Goal: Ask a question

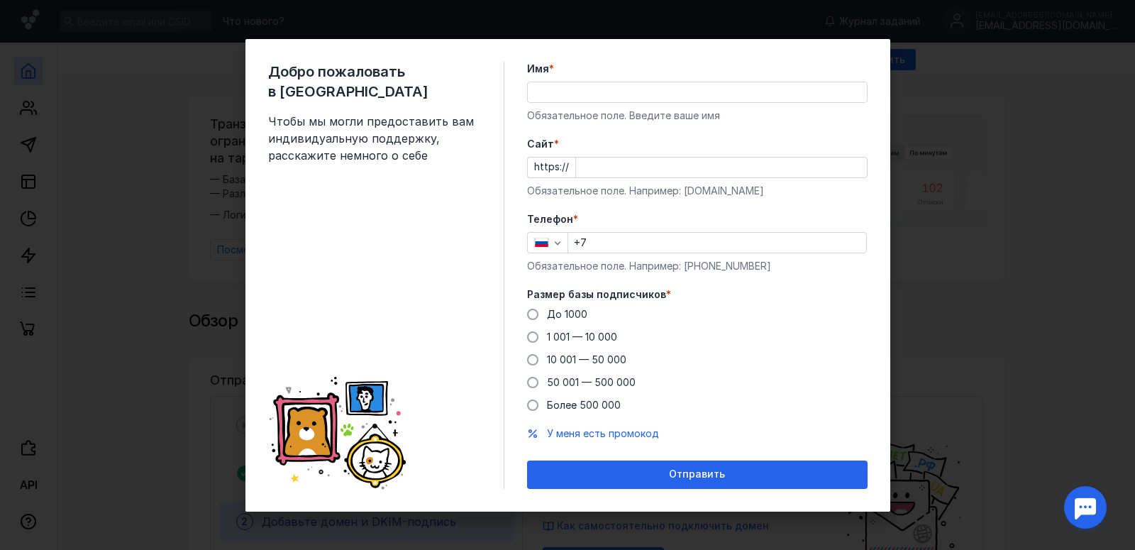
click at [1032, 420] on div "Добро пожаловать в Sendsay Чтобы мы могли предоставить вам индивидуальную подде…" at bounding box center [567, 275] width 1135 height 550
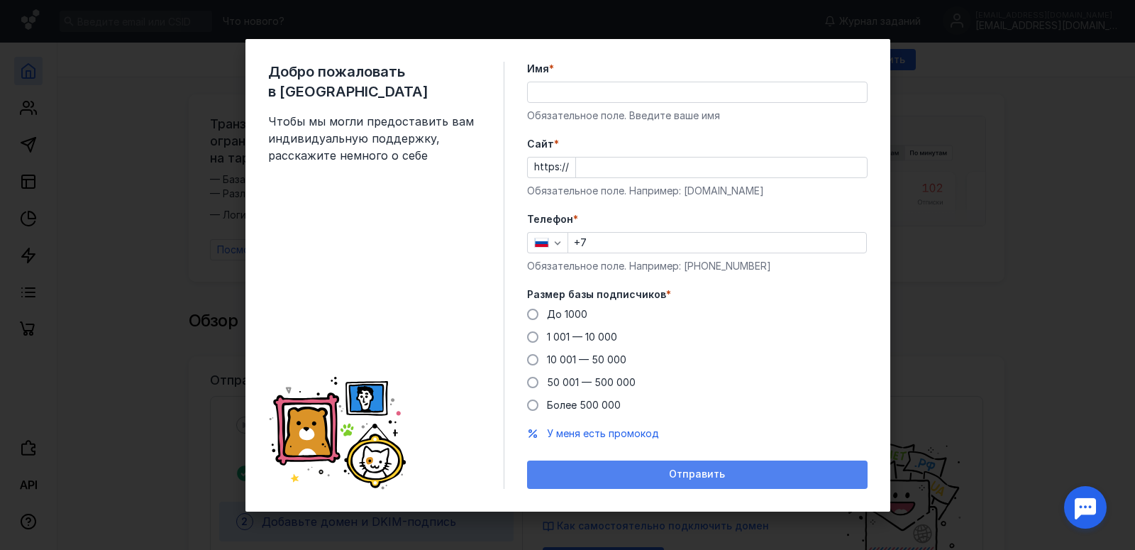
click at [652, 471] on div "Отправить" at bounding box center [697, 474] width 326 height 12
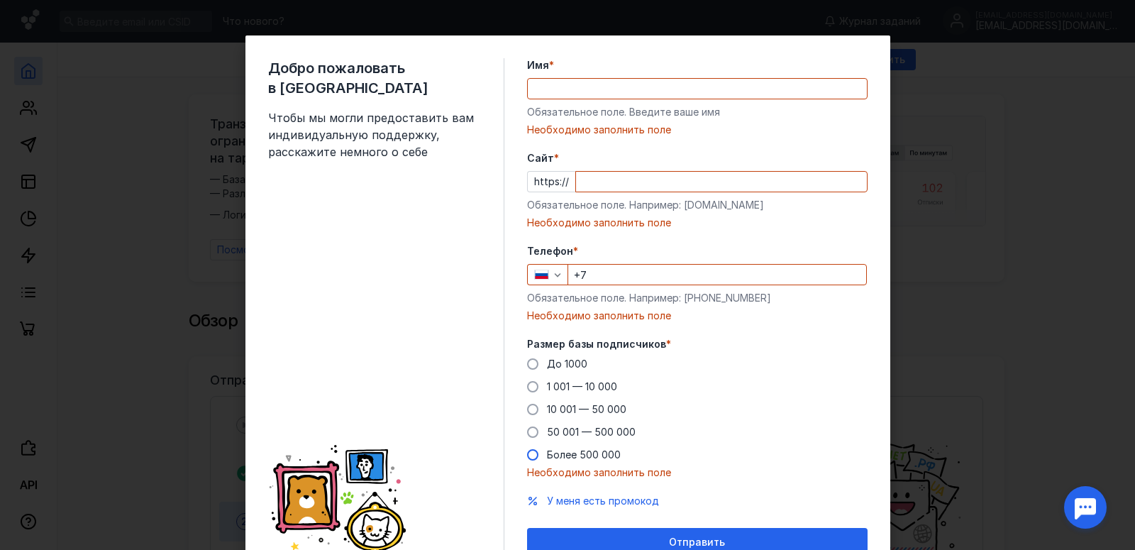
click at [577, 460] on span "Более 500 000" at bounding box center [584, 454] width 74 height 12
click at [0, 0] on input "Более 500 000" at bounding box center [0, 0] width 0 height 0
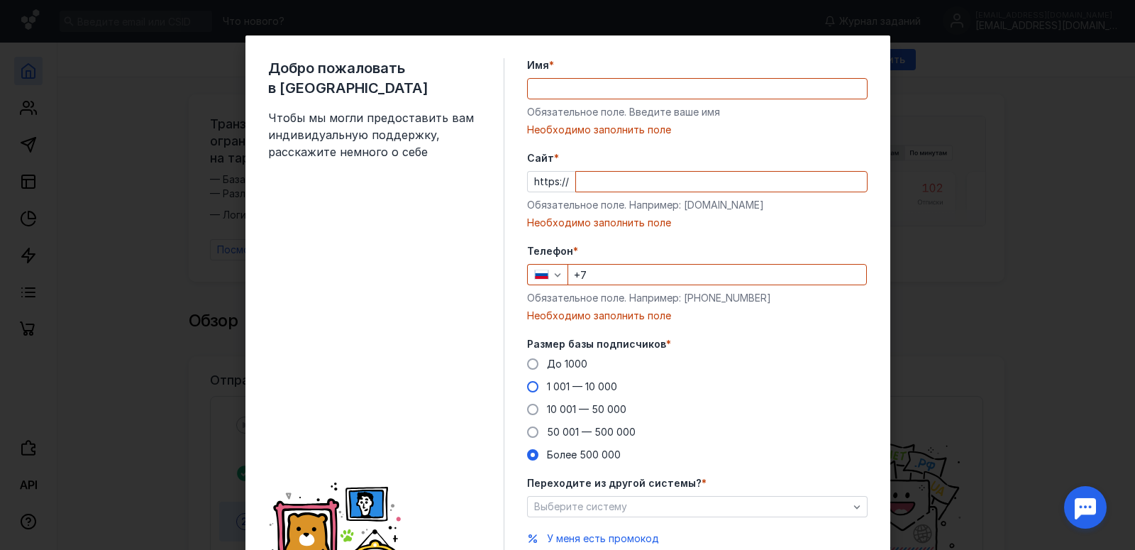
click at [563, 384] on span "1 001 — 10 000" at bounding box center [582, 386] width 70 height 12
click at [0, 0] on input "1 001 — 10 000" at bounding box center [0, 0] width 0 height 0
click at [615, 180] on input "Cайт *" at bounding box center [721, 182] width 291 height 20
click at [612, 88] on input "Имя *" at bounding box center [697, 89] width 339 height 20
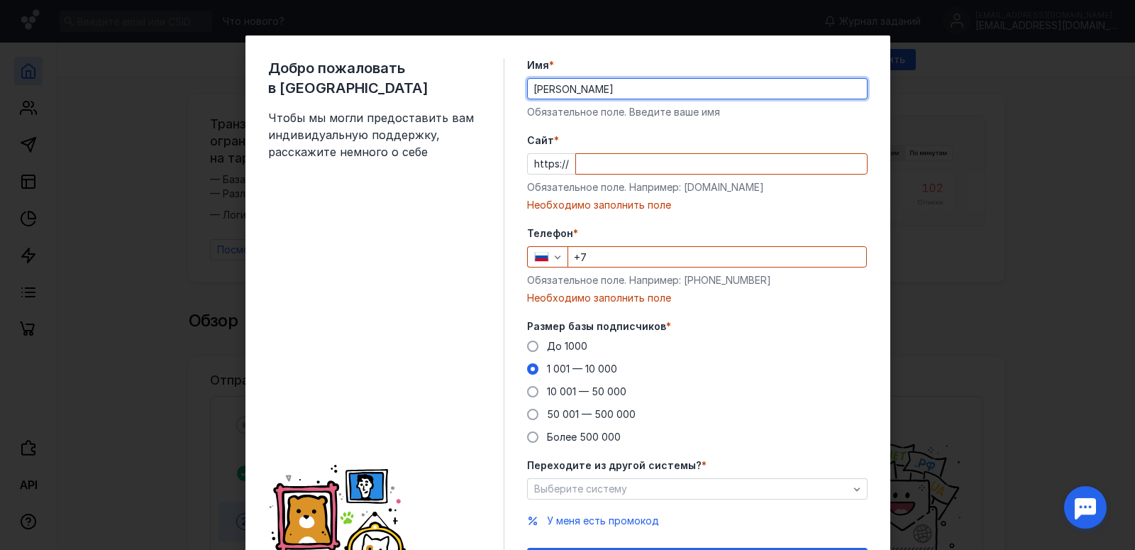
type input "[PERSON_NAME]"
click at [677, 169] on input "Cайт *" at bounding box center [721, 164] width 291 height 20
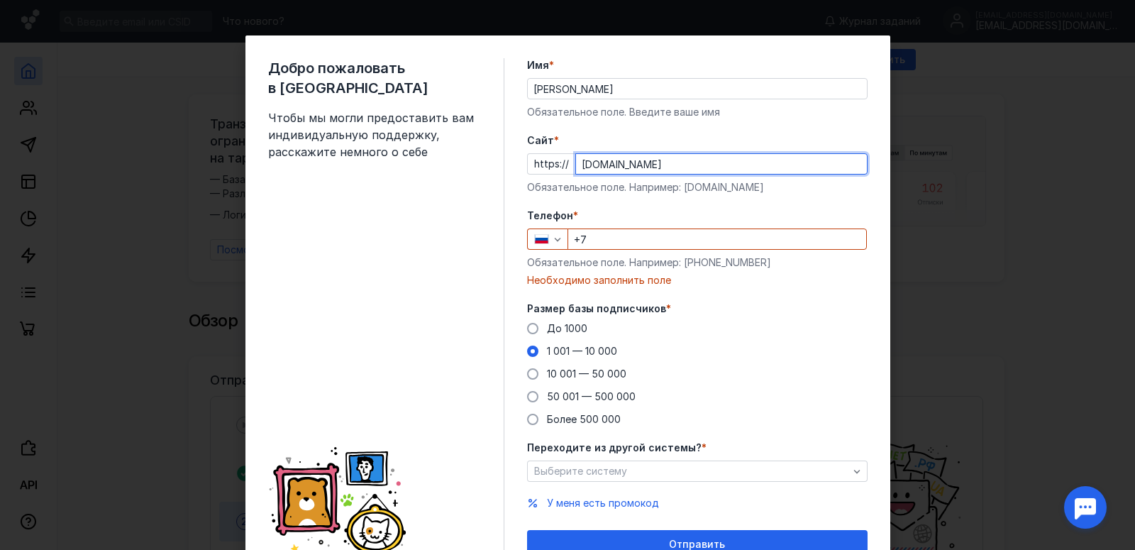
type input "[DOMAIN_NAME]"
click at [693, 252] on div "Телефон * +7 Обязательное поле. Например: [PHONE_NUMBER] Необходимо заполнить п…" at bounding box center [697, 248] width 340 height 79
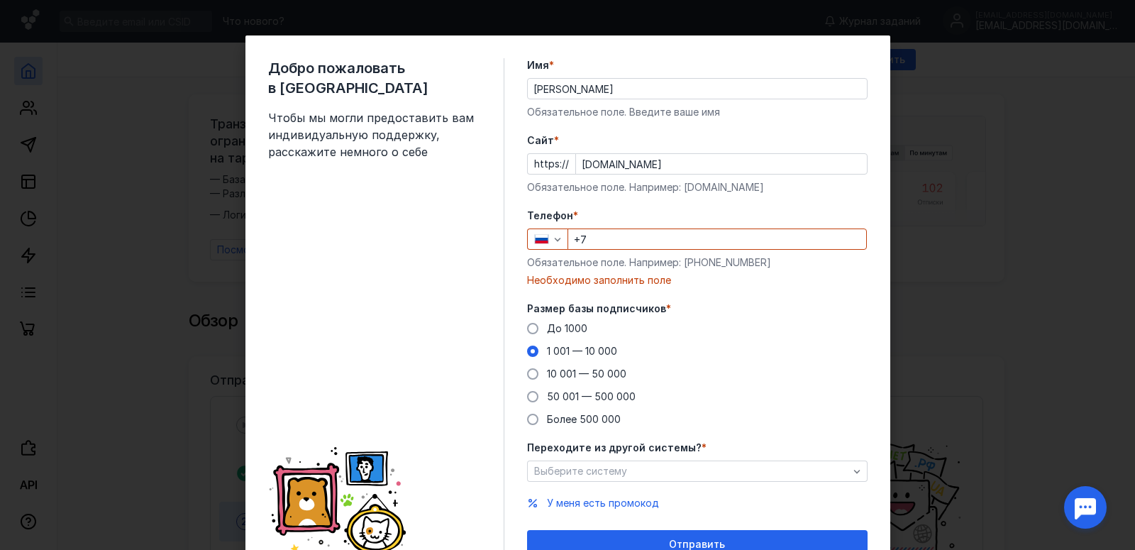
click at [692, 241] on input "+7" at bounding box center [717, 239] width 298 height 20
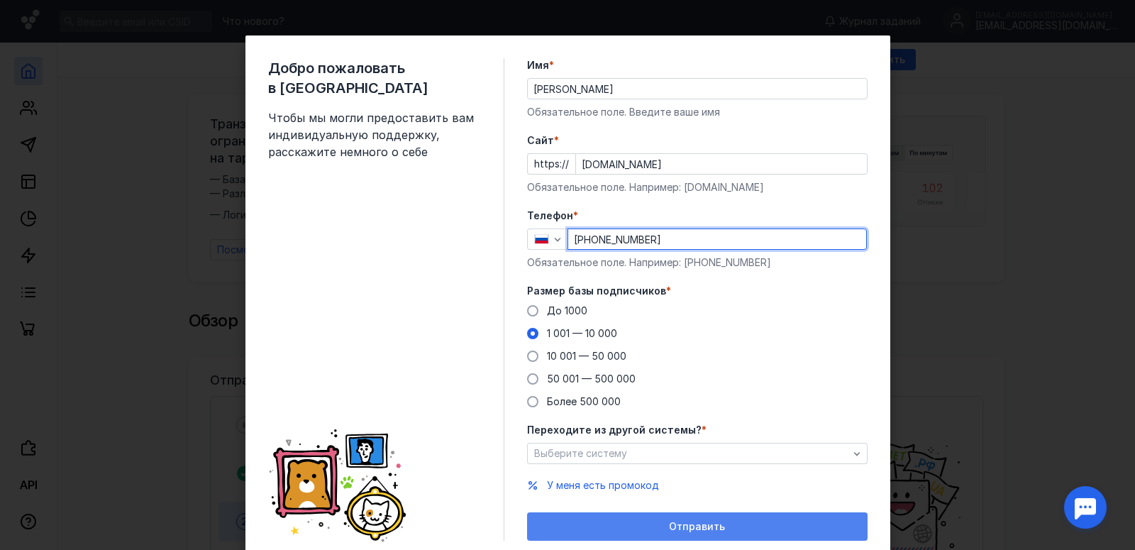
type input "[PHONE_NUMBER]"
click at [665, 522] on div "Отправить" at bounding box center [697, 527] width 326 height 12
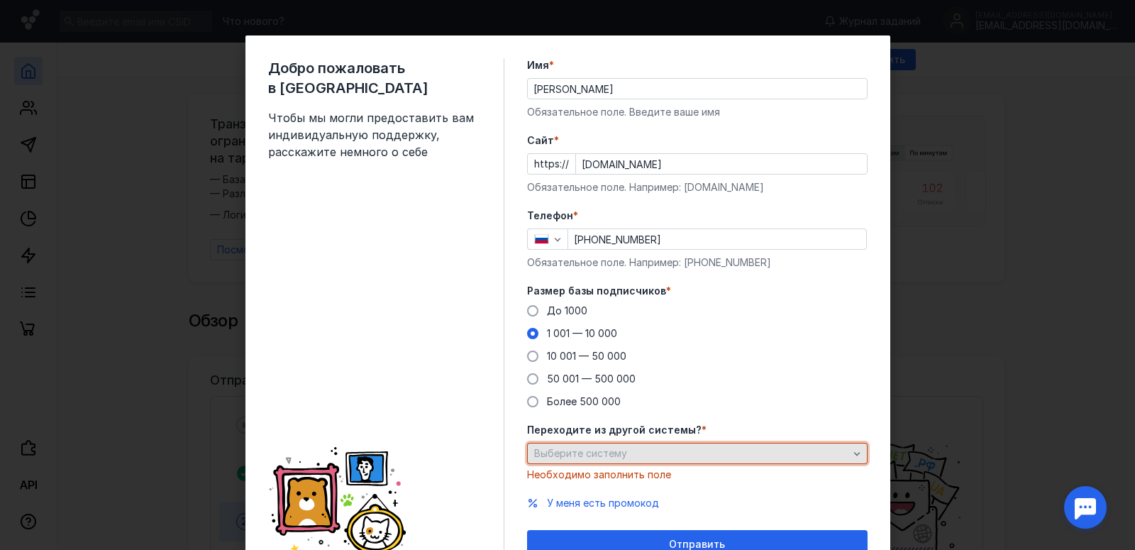
click at [685, 455] on div "Выберите систему" at bounding box center [691, 454] width 321 height 12
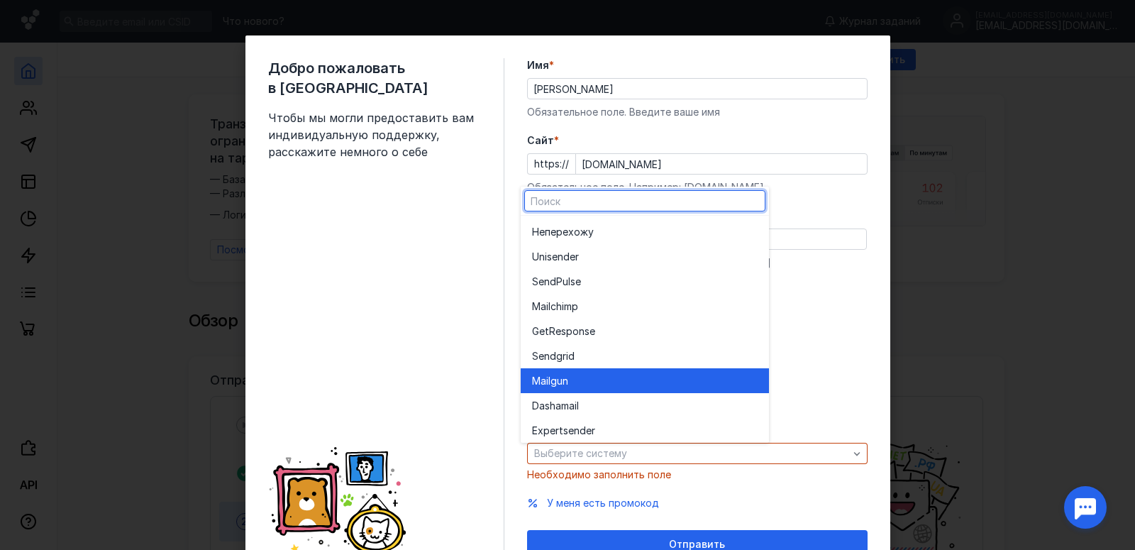
click at [585, 383] on div "Mail gun" at bounding box center [645, 381] width 226 height 14
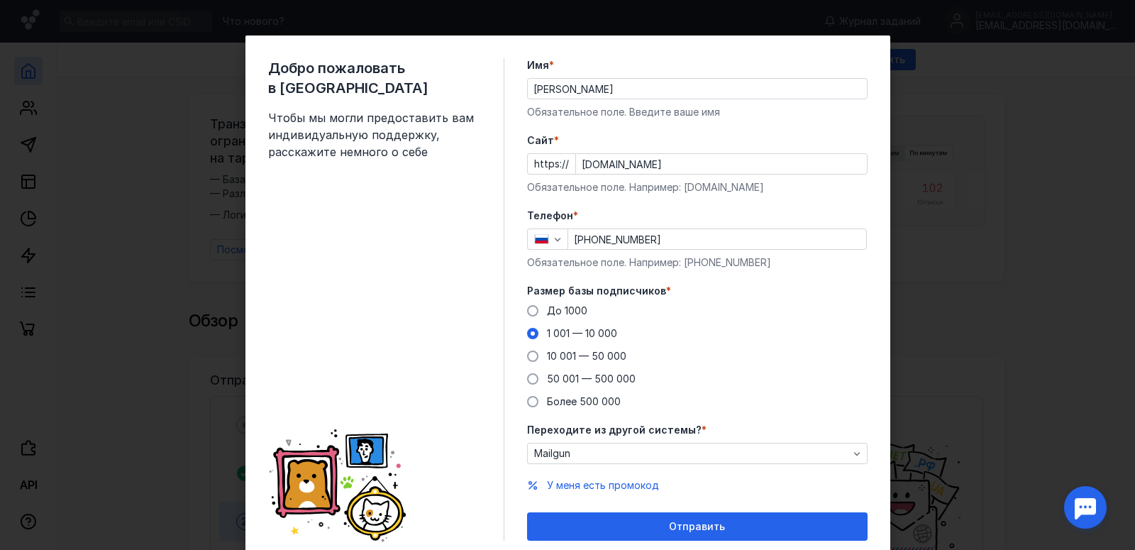
click at [683, 533] on div "Отправить" at bounding box center [697, 526] width 340 height 28
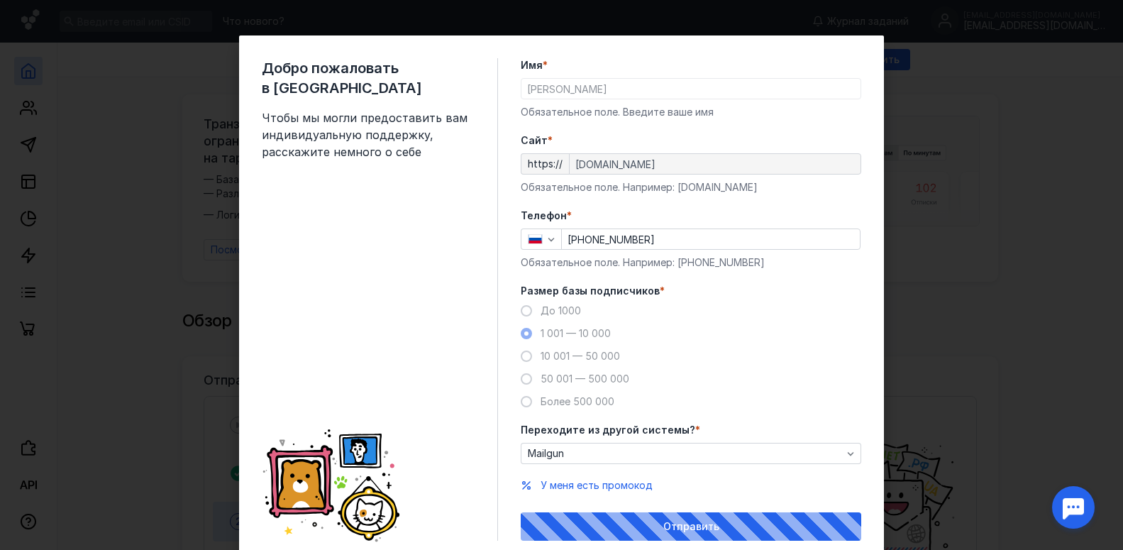
scroll to position [49, 0]
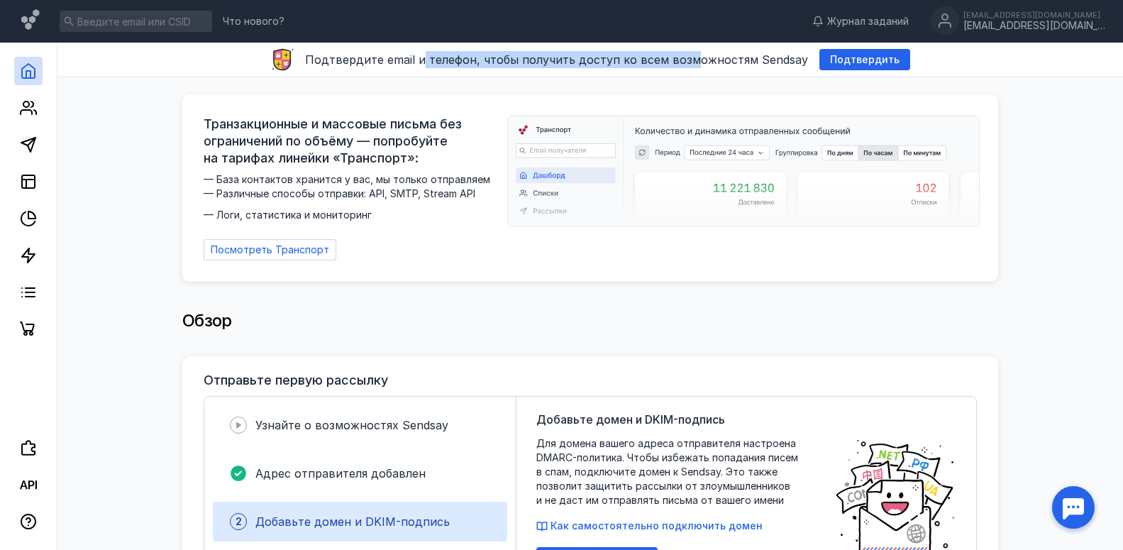
drag, startPoint x: 429, startPoint y: 64, endPoint x: 696, endPoint y: 64, distance: 267.4
click at [696, 64] on span "Подтвердите email и телефон, чтобы получить доступ ко всем возможностям Sendsay" at bounding box center [556, 59] width 503 height 14
click at [30, 148] on icon at bounding box center [28, 144] width 17 height 17
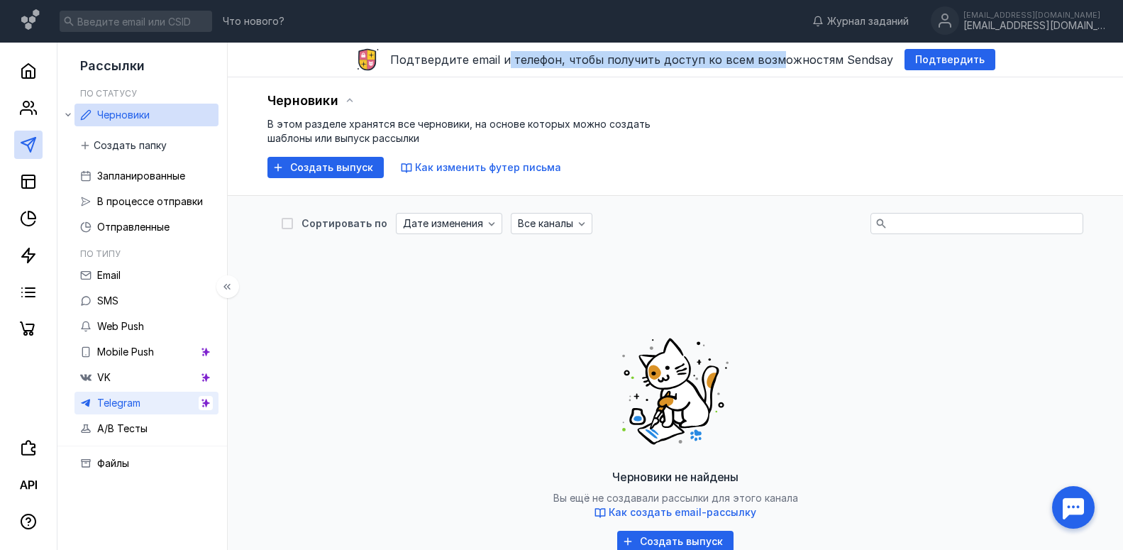
click at [128, 405] on span "Telegram" at bounding box center [118, 402] width 43 height 12
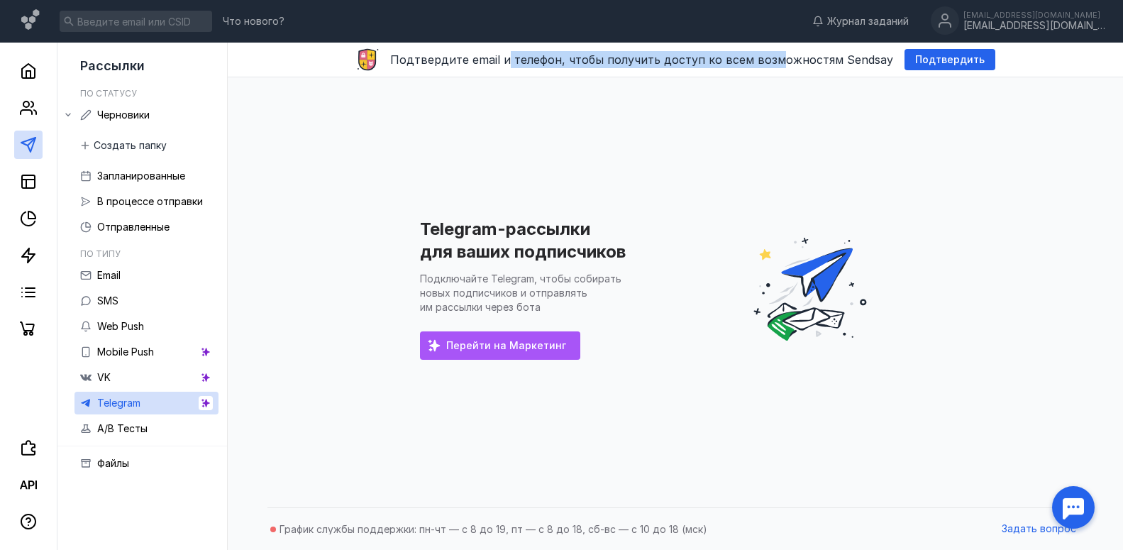
click at [515, 346] on span "Перейти на Маркетинг" at bounding box center [506, 346] width 120 height 12
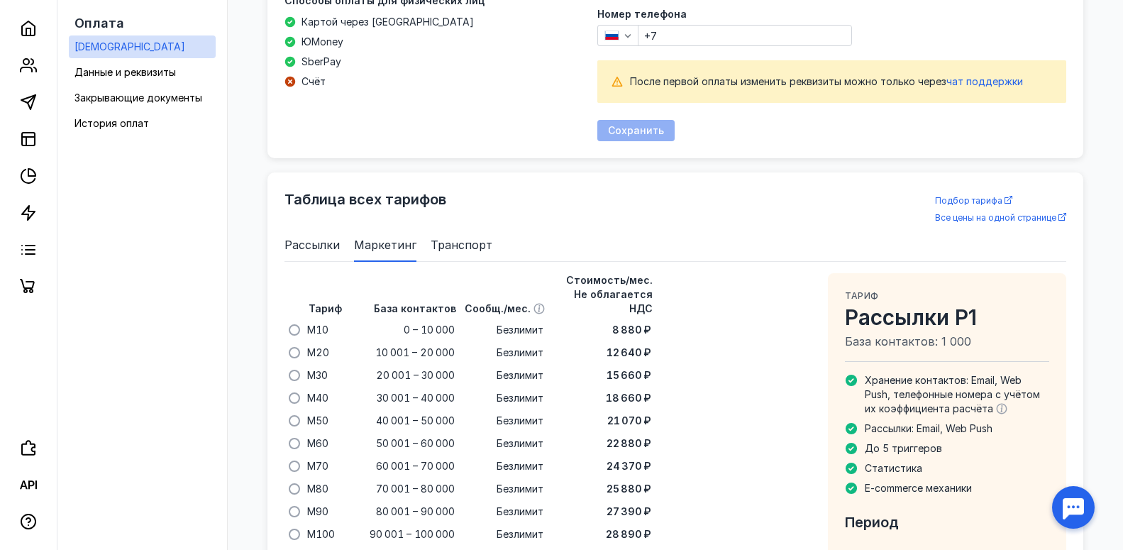
scroll to position [673, 0]
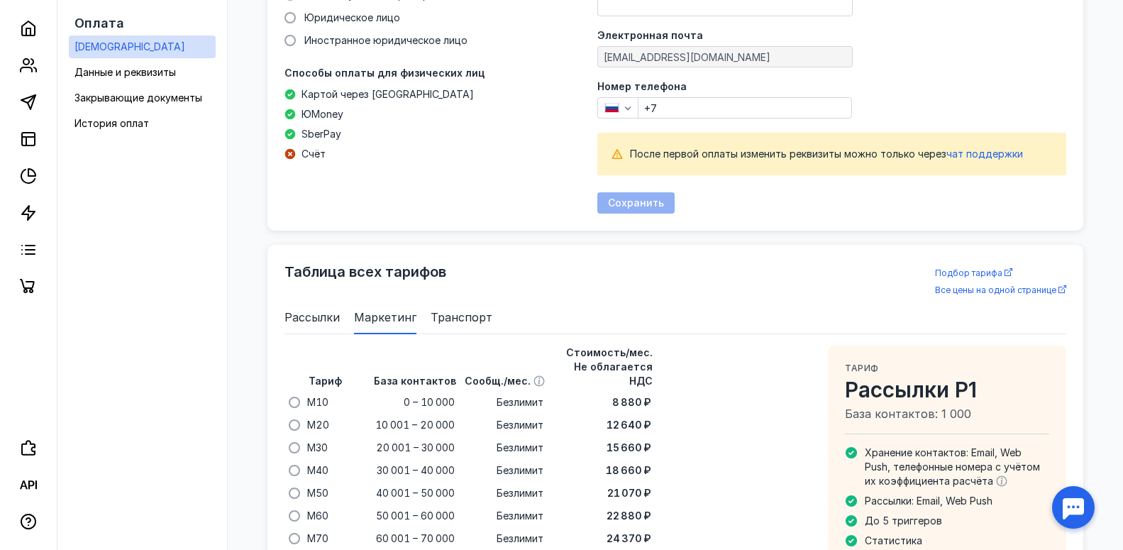
click at [317, 228] on div "Ваши данные и реквизиты Физическое лицо Индивидуальный предприниматель Юридичес…" at bounding box center [675, 73] width 816 height 313
click at [322, 311] on span "Рассылки" at bounding box center [311, 317] width 55 height 17
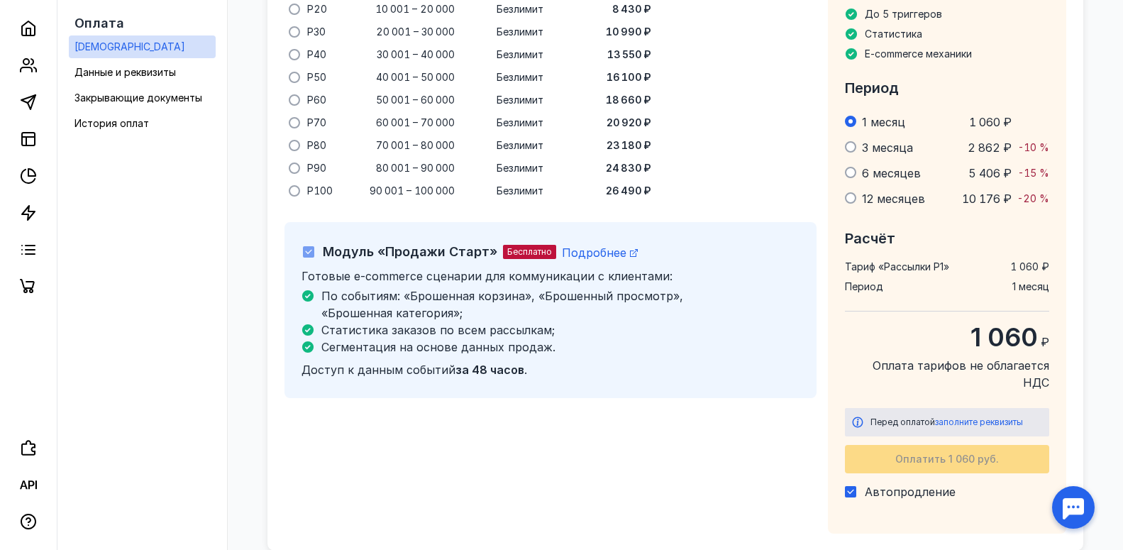
scroll to position [1230, 0]
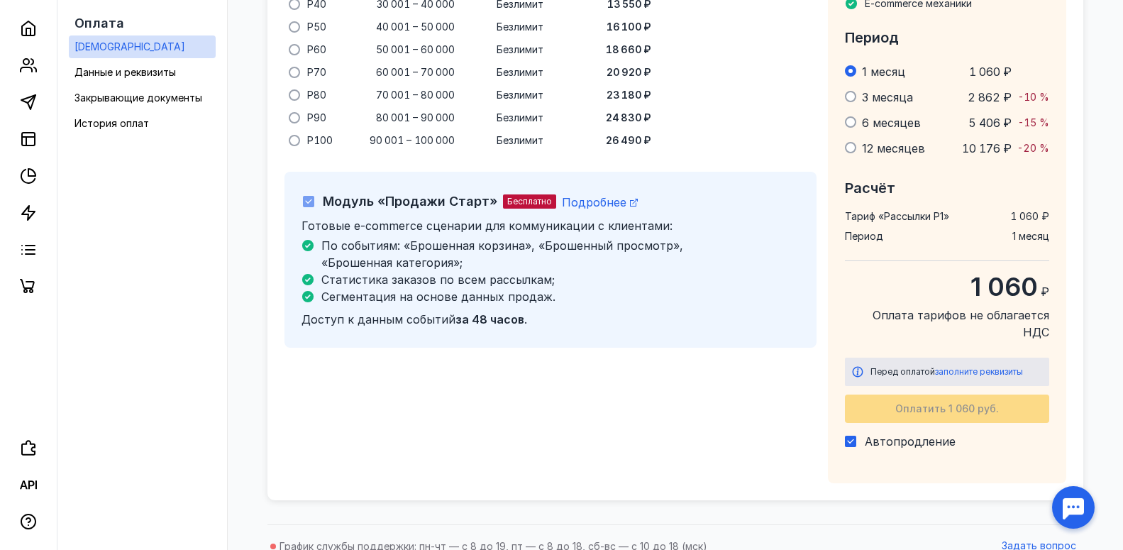
click at [1079, 492] on div at bounding box center [1073, 507] width 44 height 44
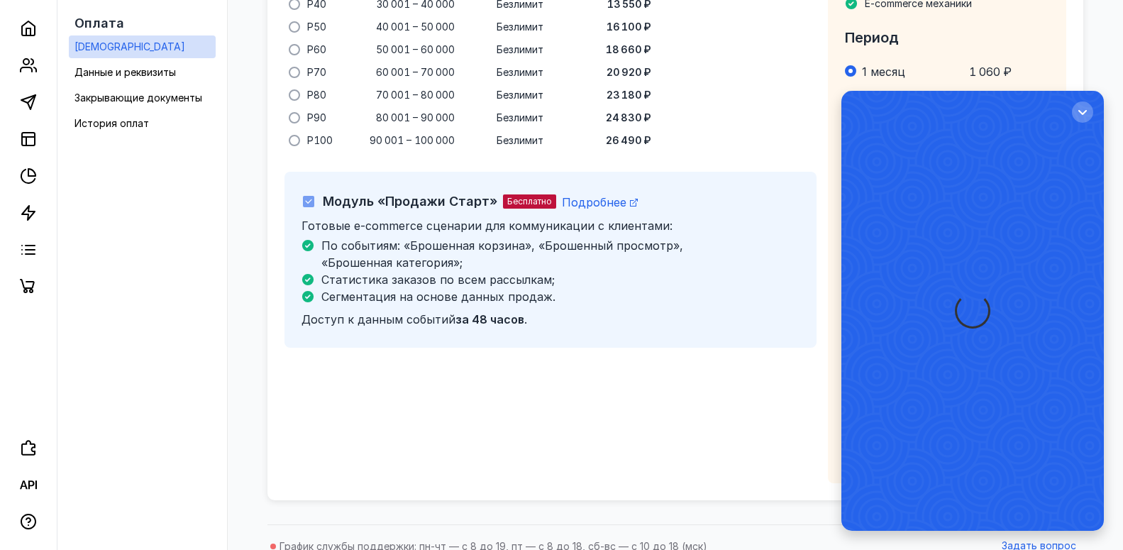
scroll to position [0, 0]
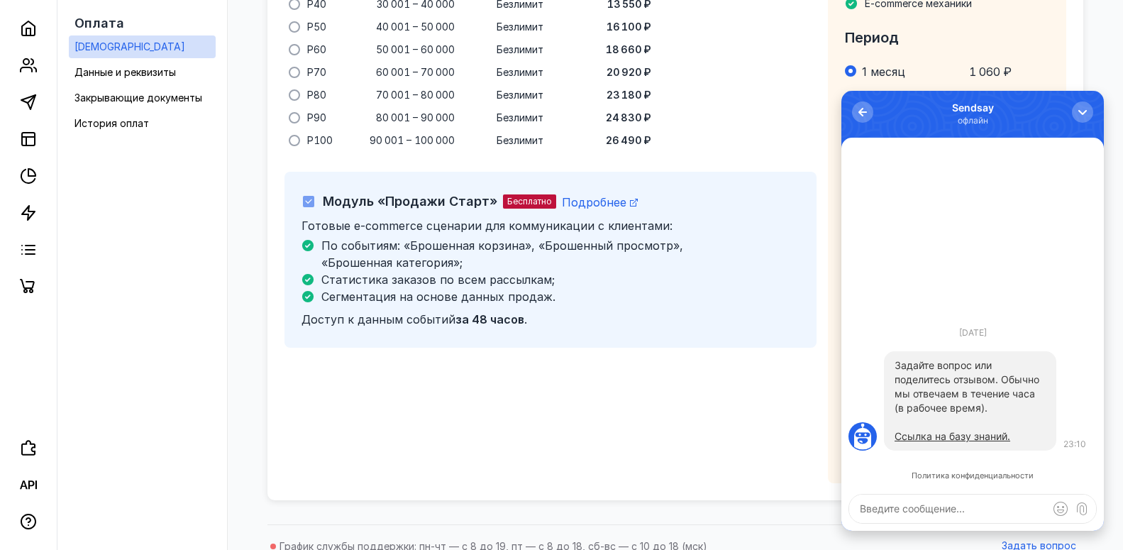
click at [933, 517] on textarea at bounding box center [972, 508] width 247 height 28
paste textarea "Здравствуйте. Подскажите, можно ли через софт слать персонализированные сообщен…"
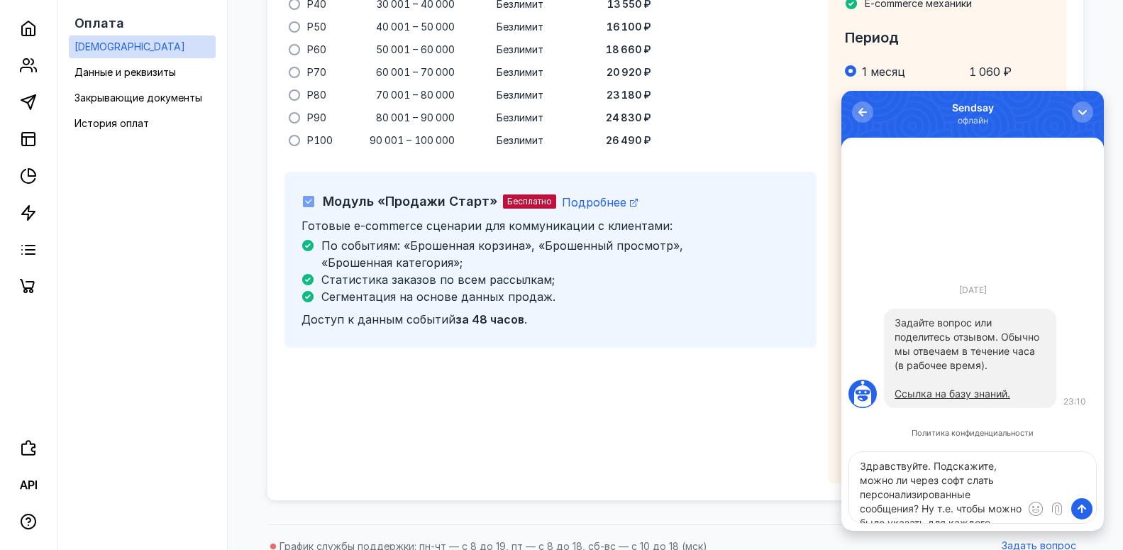
click at [955, 479] on textarea "Здравствуйте. Подскажите, можно ли через софт слать персонализированные сообщен…" at bounding box center [972, 487] width 247 height 71
click at [960, 480] on textarea "Здравствуйте. Подскажите, можно ли через софт слать персонализированные сообщен…" at bounding box center [972, 487] width 247 height 71
drag, startPoint x: 962, startPoint y: 480, endPoint x: 913, endPoint y: 477, distance: 49.8
click at [913, 477] on textarea "Здравствуйте. Подскажите, можно ли через софт слать персонализированные сообщен…" at bounding box center [972, 487] width 247 height 71
type textarea "Здравствуйте. Подскажите, можно ли в телеграм слать персонализированные сообщен…"
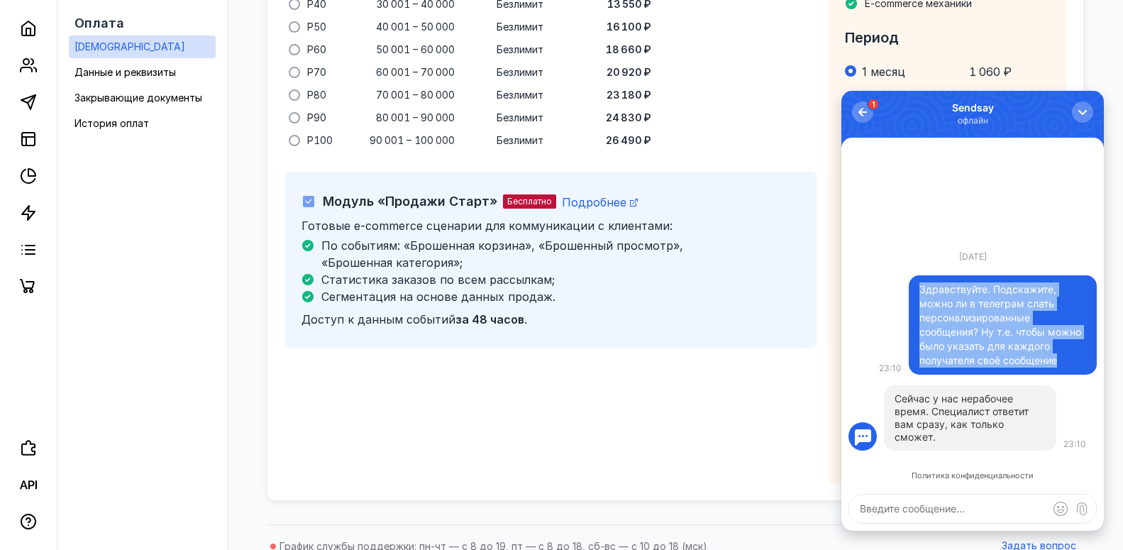
drag, startPoint x: 921, startPoint y: 299, endPoint x: 1058, endPoint y: 370, distance: 154.8
click at [1058, 367] on div "Здравствуйте. Подскажите, можно ли в телеграм слать персонализированные сообщен…" at bounding box center [1002, 324] width 167 height 85
copy div "Здравствуйте. Подскажите, можно ли в телеграм слать персонализированные сообщен…"
